Goal: Information Seeking & Learning: Learn about a topic

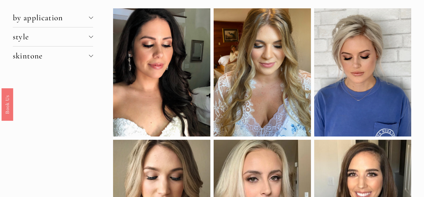
scroll to position [19, 0]
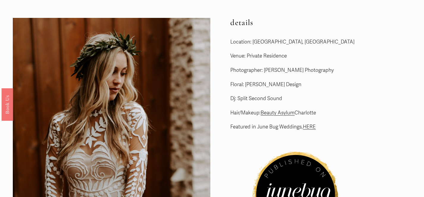
scroll to position [18, 0]
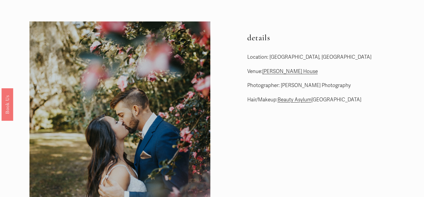
scroll to position [21, 0]
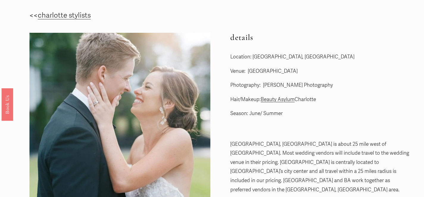
scroll to position [24, 0]
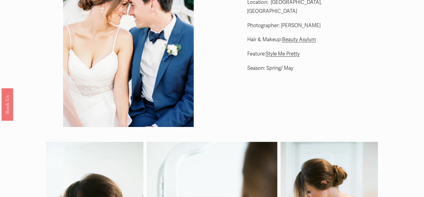
scroll to position [6, 0]
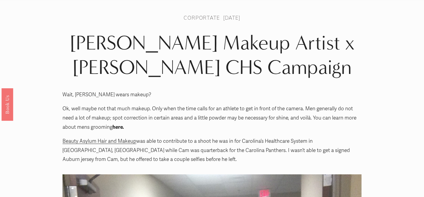
scroll to position [11, 0]
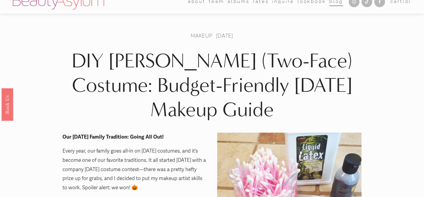
scroll to position [0, 0]
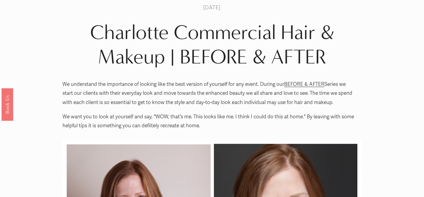
scroll to position [13, 0]
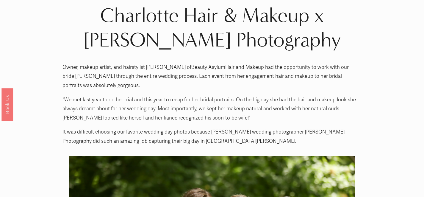
scroll to position [2, 0]
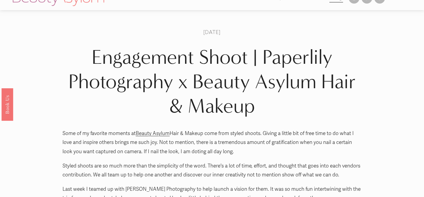
scroll to position [10, 0]
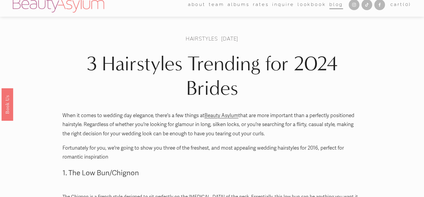
scroll to position [1, 0]
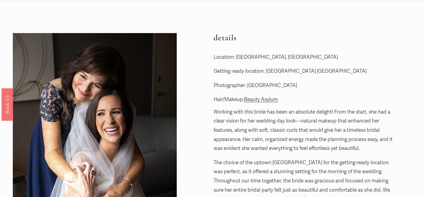
scroll to position [20, 0]
